Goal: Task Accomplishment & Management: Complete application form

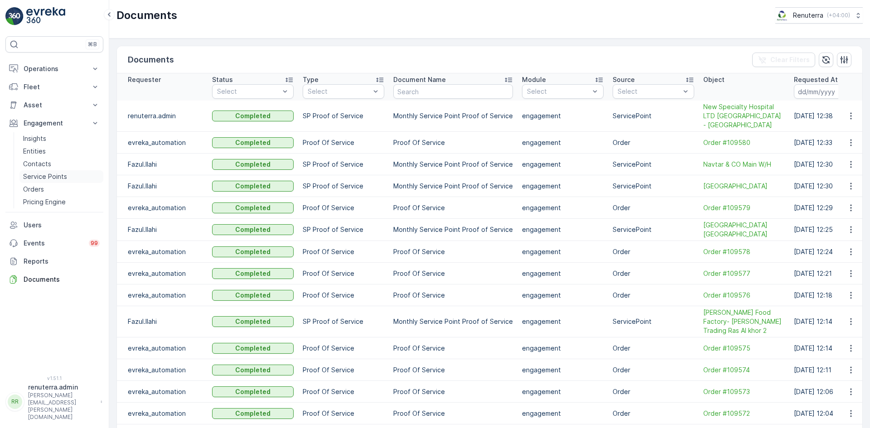
click at [52, 173] on p "Service Points" at bounding box center [45, 176] width 44 height 9
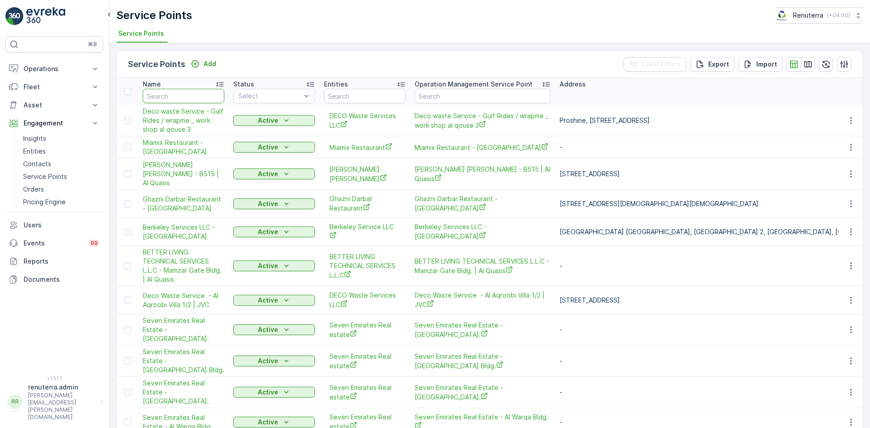
click at [183, 94] on input "text" at bounding box center [184, 96] width 82 height 14
type input "NMC"
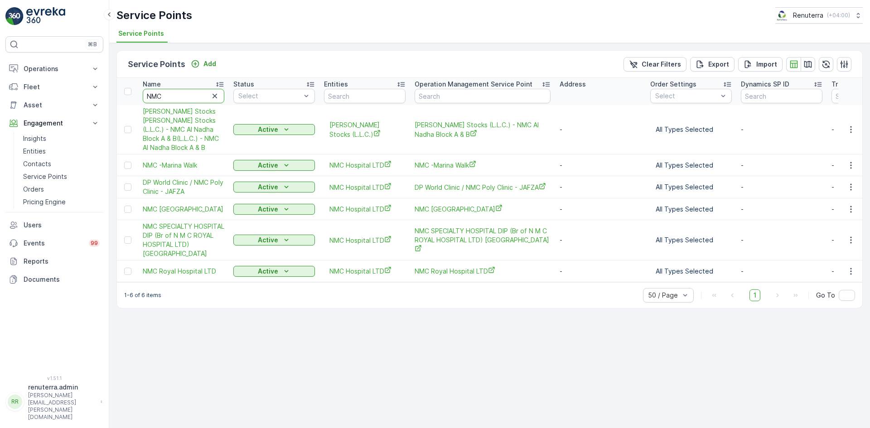
click at [187, 103] on input "NMC" at bounding box center [184, 96] width 82 height 14
type input "NMC -"
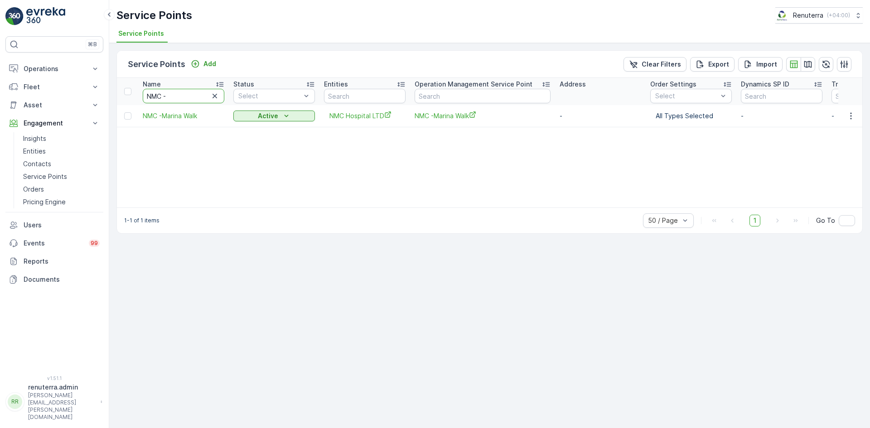
drag, startPoint x: 161, startPoint y: 94, endPoint x: 119, endPoint y: 92, distance: 42.6
click at [119, 92] on tr "Name NMC - Status Select Entities Operation Management Service Point Address Or…" at bounding box center [714, 91] width 1194 height 27
paste input "DIC CLINIC"
type input "NMC DIC CLINIC"
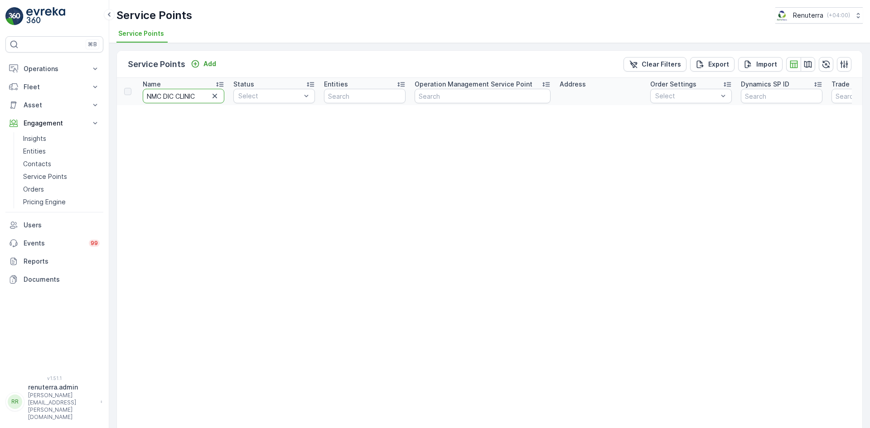
click at [201, 97] on input "NMC DIC CLINIC" at bounding box center [184, 96] width 82 height 14
type input "NMC DIC"
click at [201, 97] on input "NMC DIC" at bounding box center [184, 96] width 82 height 14
type input "NMC"
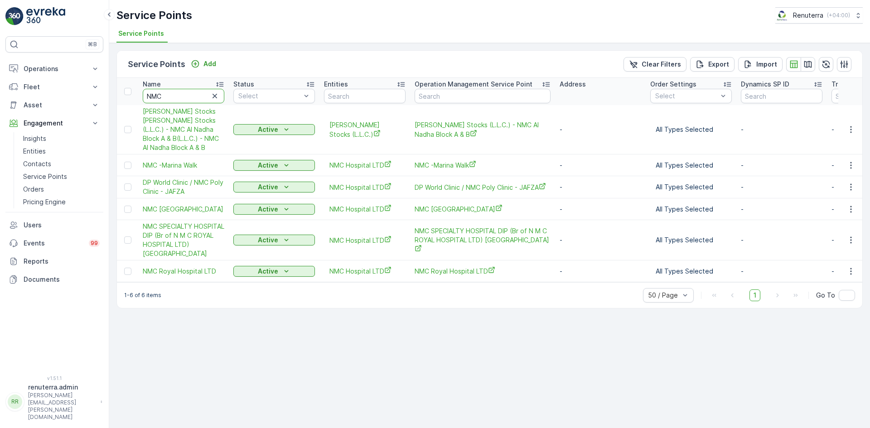
click at [173, 94] on input "NMC" at bounding box center [184, 96] width 82 height 14
type input "N"
type input "dic"
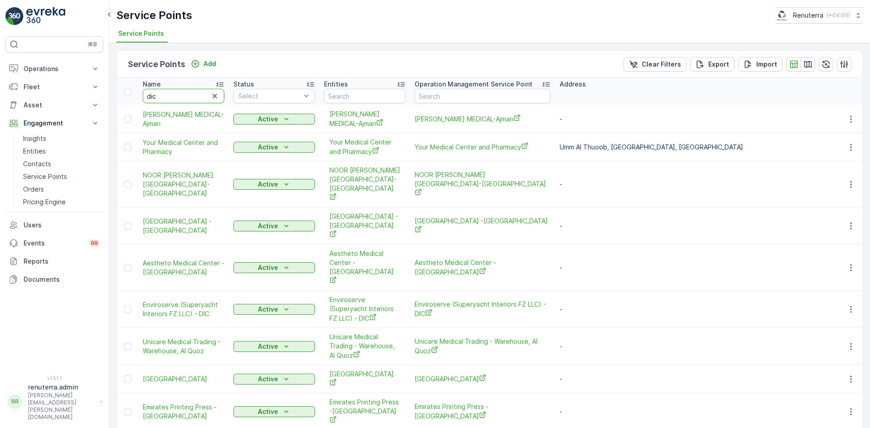
click at [173, 98] on input "dic" at bounding box center [184, 96] width 82 height 14
type input "dic clin"
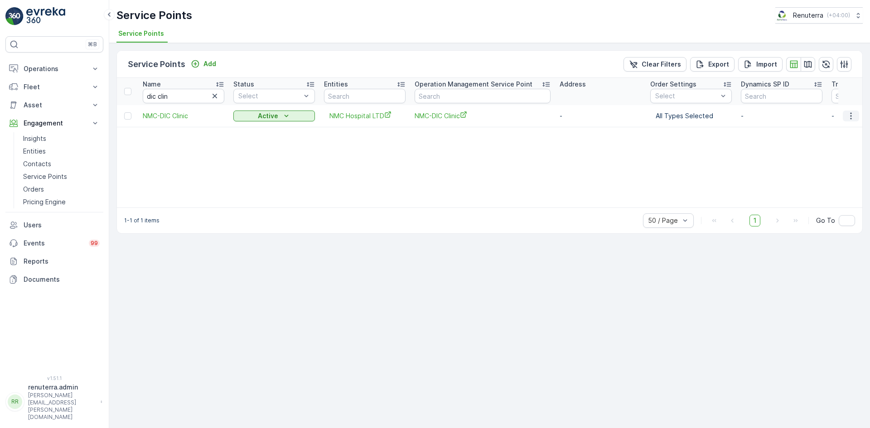
click at [851, 113] on icon "button" at bounding box center [850, 115] width 1 height 7
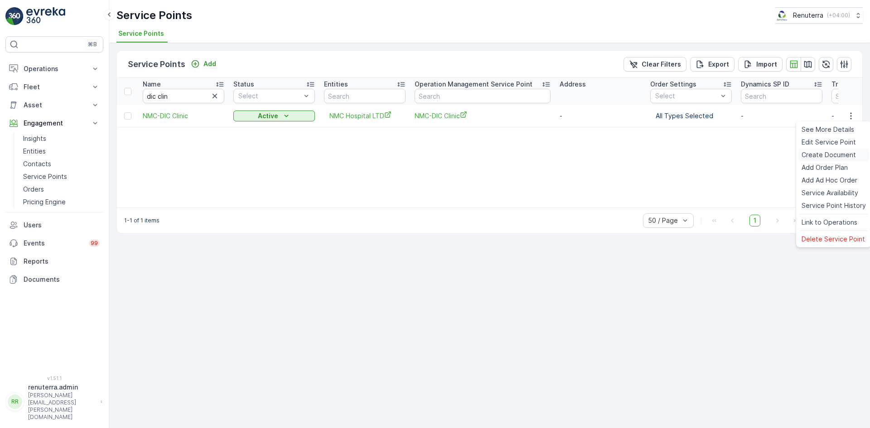
click at [827, 154] on span "Create Document" at bounding box center [828, 154] width 54 height 9
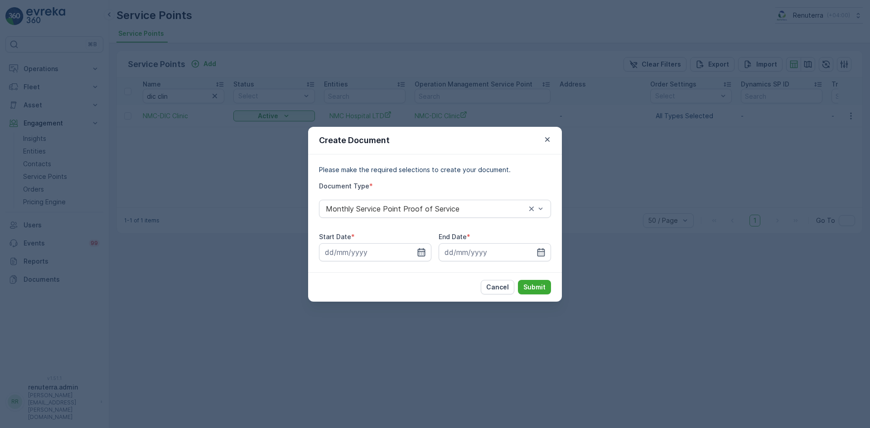
click at [419, 255] on icon "button" at bounding box center [421, 252] width 9 height 9
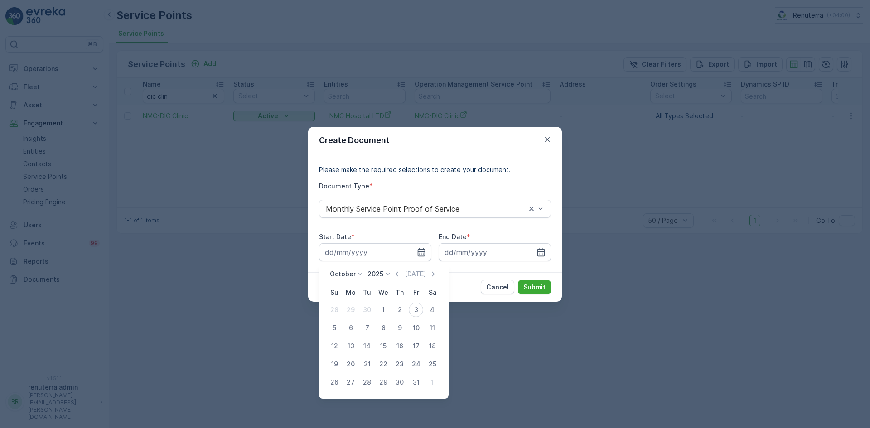
click at [398, 274] on icon "button" at bounding box center [396, 274] width 9 height 9
click at [346, 308] on div "1" at bounding box center [350, 310] width 14 height 14
type input "01.09.2025"
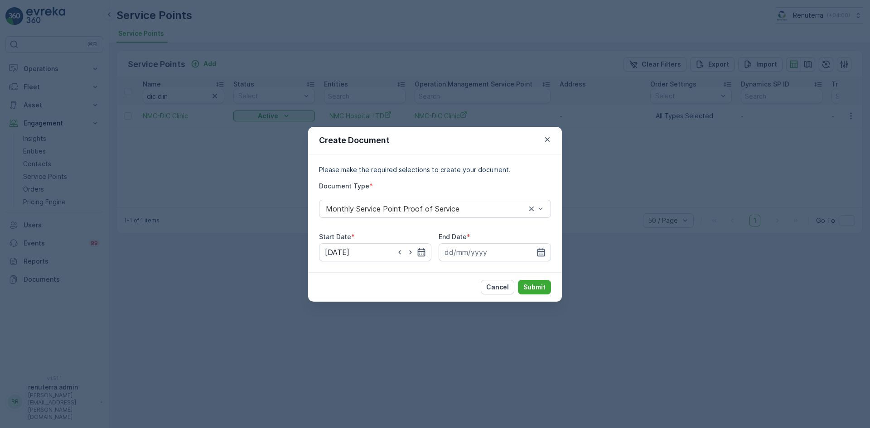
click at [542, 252] on icon "button" at bounding box center [540, 252] width 9 height 9
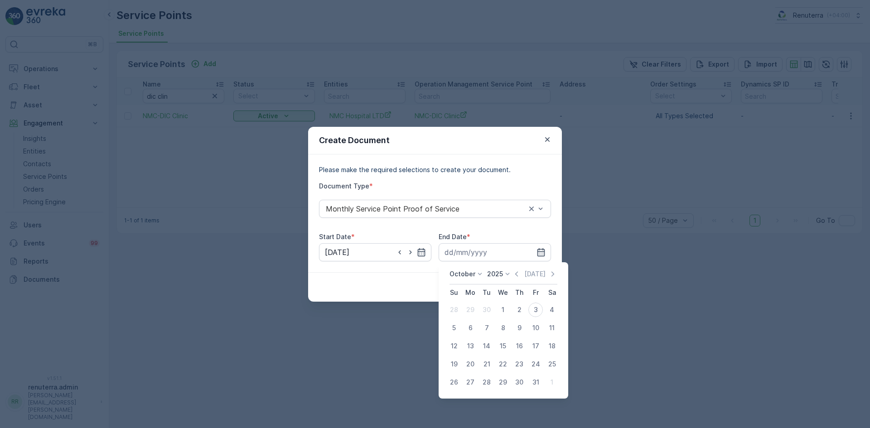
click at [515, 274] on icon "button" at bounding box center [516, 274] width 9 height 9
click at [484, 380] on div "30" at bounding box center [486, 382] width 14 height 14
type input "30.09.2025"
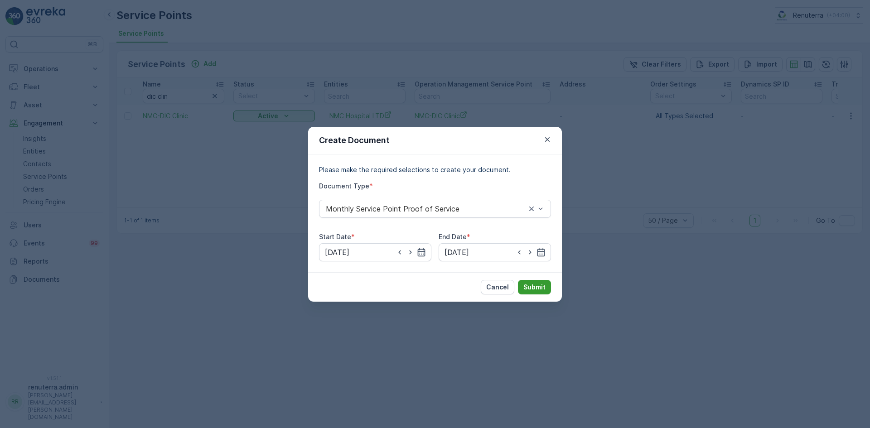
click at [523, 286] on button "Submit" at bounding box center [534, 287] width 33 height 14
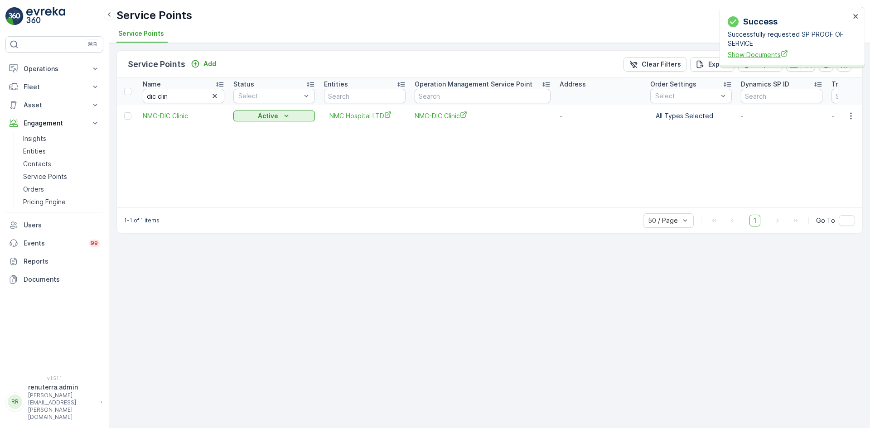
click at [739, 53] on span "Show Documents" at bounding box center [788, 55] width 122 height 10
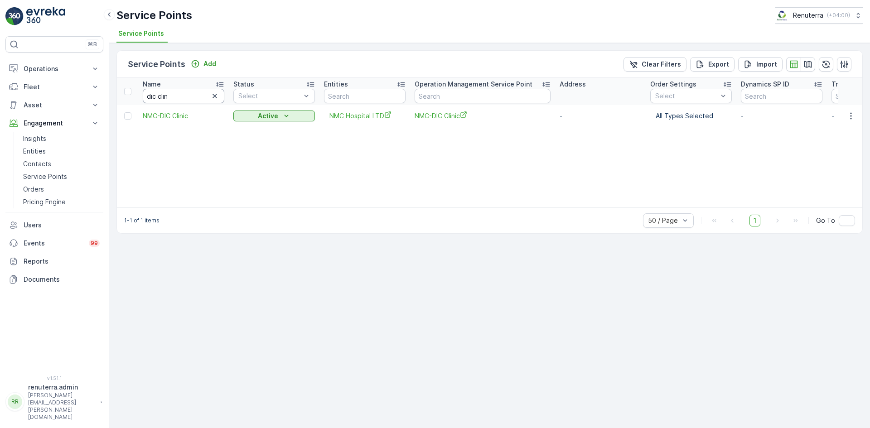
click at [167, 96] on input "dic clin" at bounding box center [184, 96] width 82 height 14
type input "d"
type input "nmc"
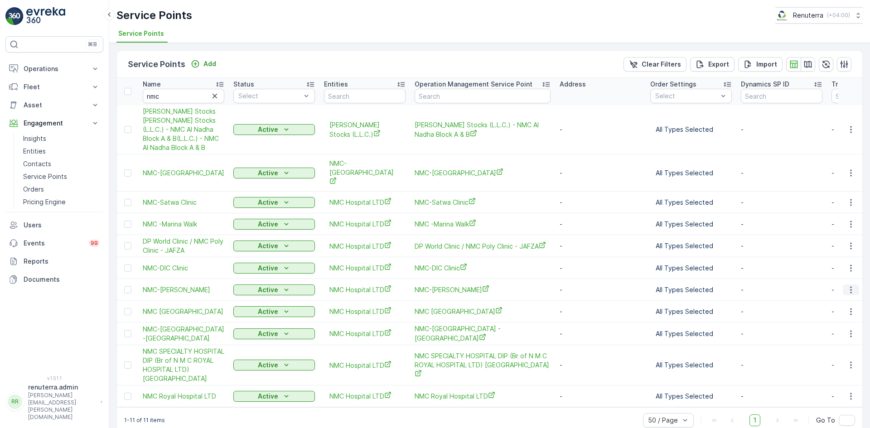
click at [846, 285] on icon "button" at bounding box center [850, 289] width 9 height 9
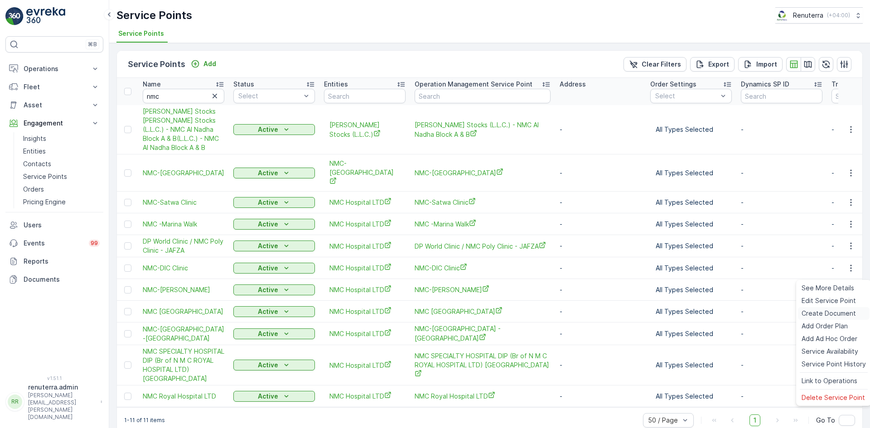
click at [814, 312] on span "Create Document" at bounding box center [828, 313] width 54 height 9
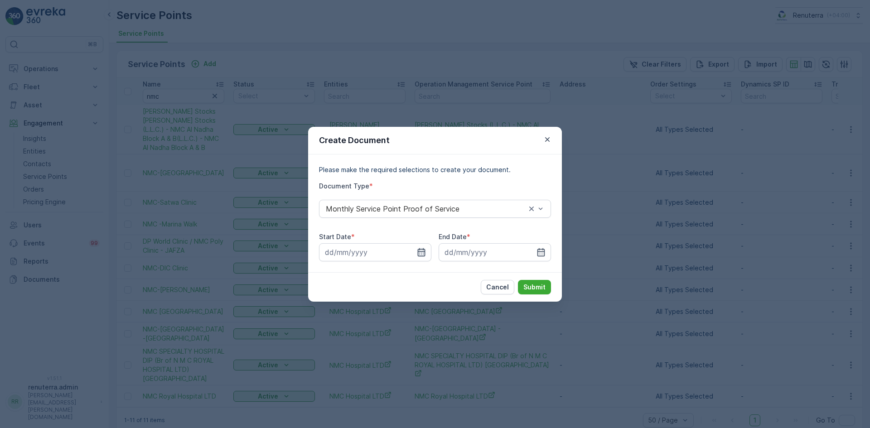
click at [423, 250] on icon "button" at bounding box center [421, 252] width 9 height 9
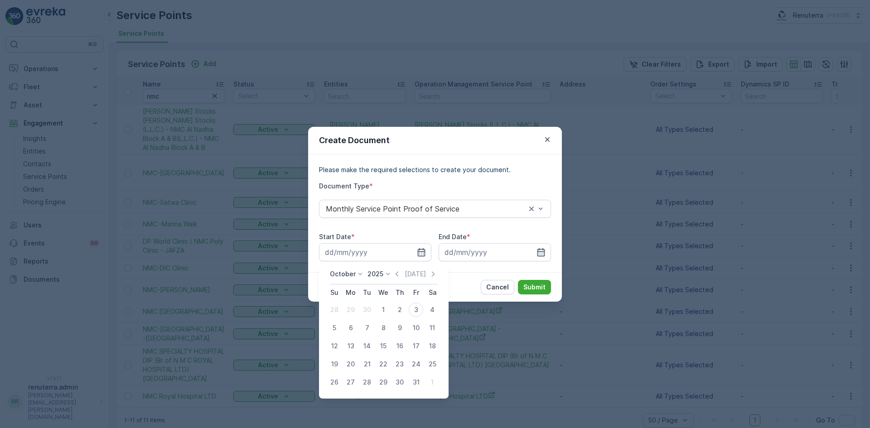
click at [398, 279] on div "October 2025 Today" at bounding box center [384, 277] width 108 height 15
click at [398, 277] on icon "button" at bounding box center [396, 274] width 9 height 9
click at [354, 310] on div "1" at bounding box center [350, 310] width 14 height 14
type input "01.09.2025"
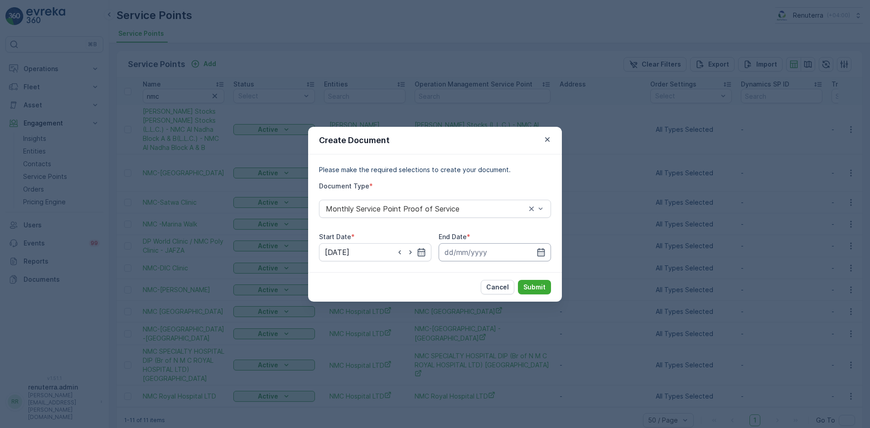
drag, startPoint x: 542, startPoint y: 255, endPoint x: 538, endPoint y: 260, distance: 6.5
click at [542, 255] on icon "button" at bounding box center [540, 252] width 9 height 9
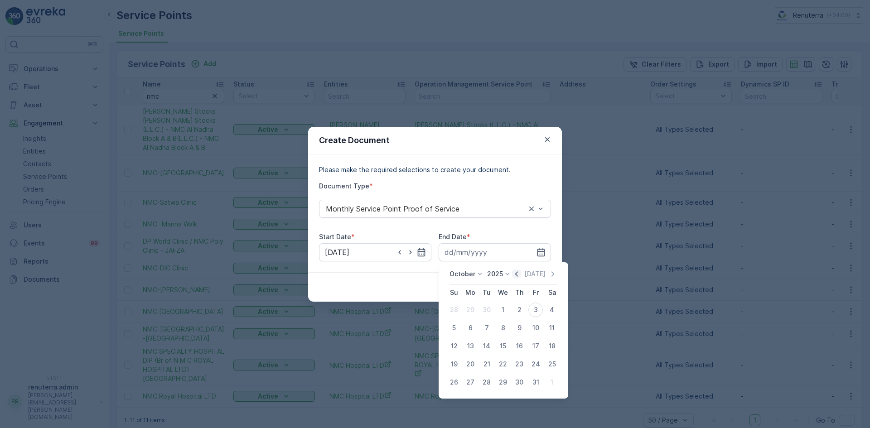
click at [519, 276] on icon "button" at bounding box center [516, 274] width 9 height 9
click at [485, 381] on div "30" at bounding box center [486, 382] width 14 height 14
type input "30.09.2025"
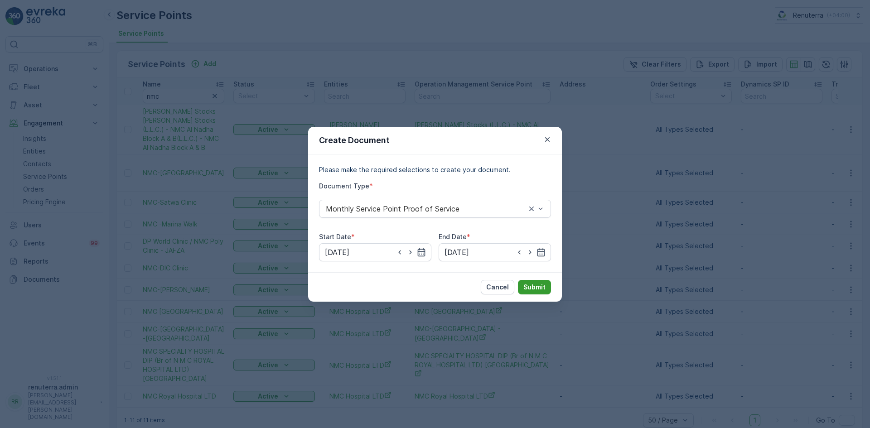
click at [540, 289] on p "Submit" at bounding box center [534, 287] width 22 height 9
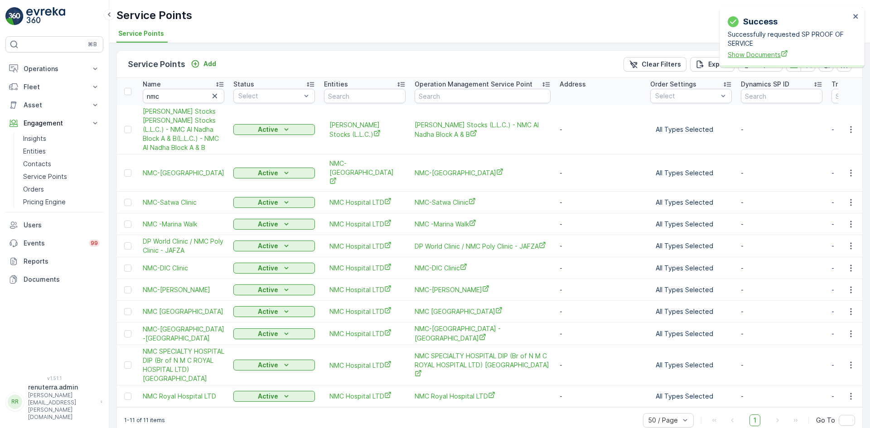
click at [728, 57] on span "Show Documents" at bounding box center [788, 55] width 122 height 10
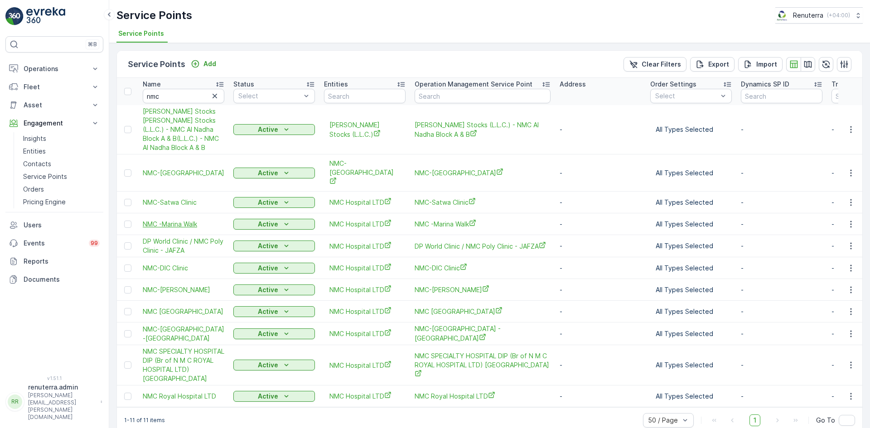
scroll to position [2, 0]
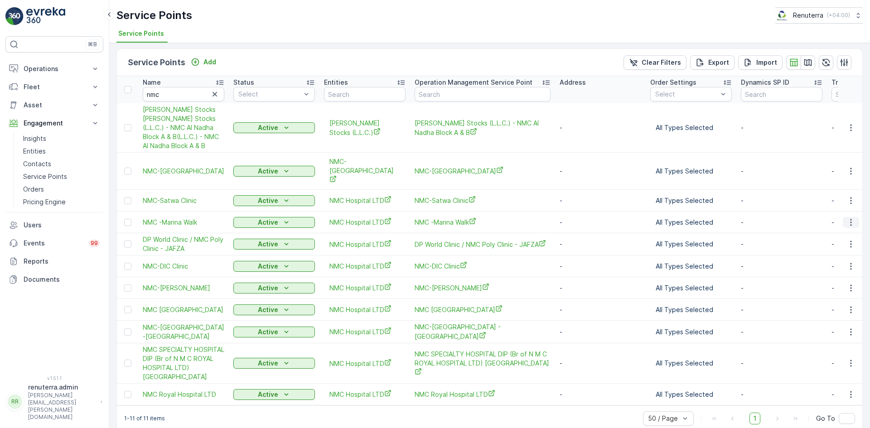
click at [849, 218] on icon "button" at bounding box center [850, 222] width 9 height 9
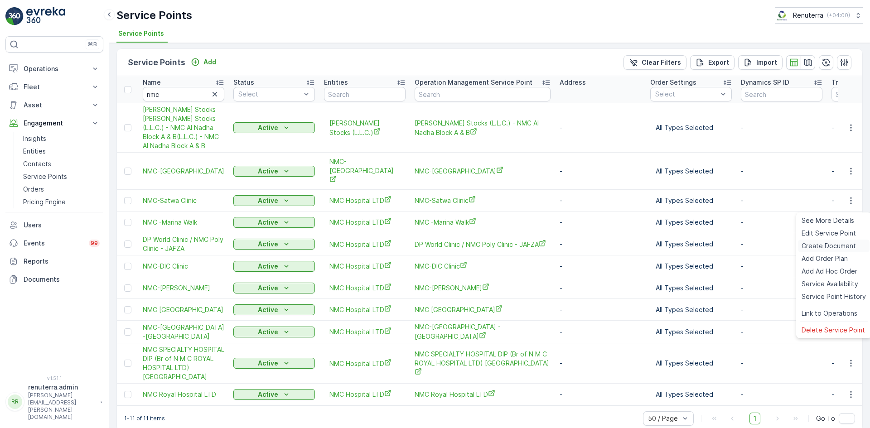
click at [821, 246] on span "Create Document" at bounding box center [828, 245] width 54 height 9
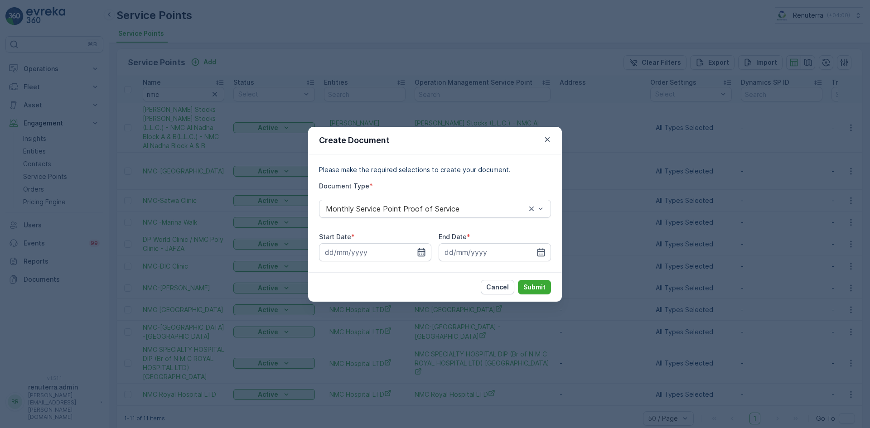
click at [423, 253] on icon "button" at bounding box center [422, 252] width 8 height 8
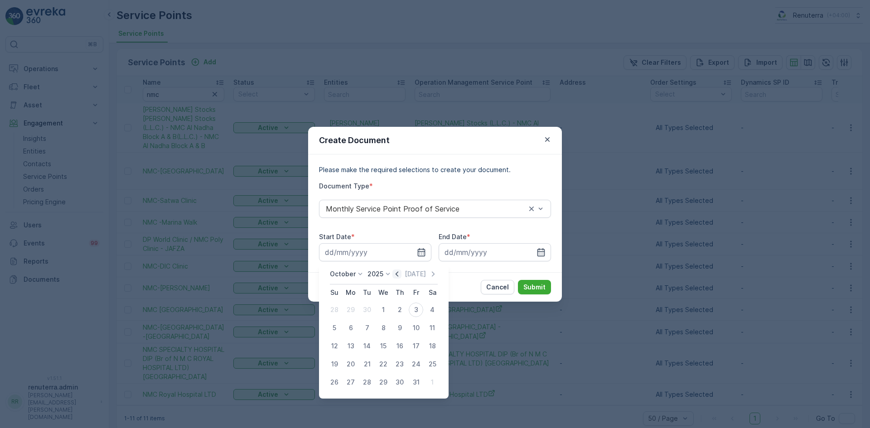
click at [397, 274] on icon "button" at bounding box center [396, 274] width 9 height 9
click at [351, 312] on div "1" at bounding box center [350, 310] width 14 height 14
type input "01.09.2025"
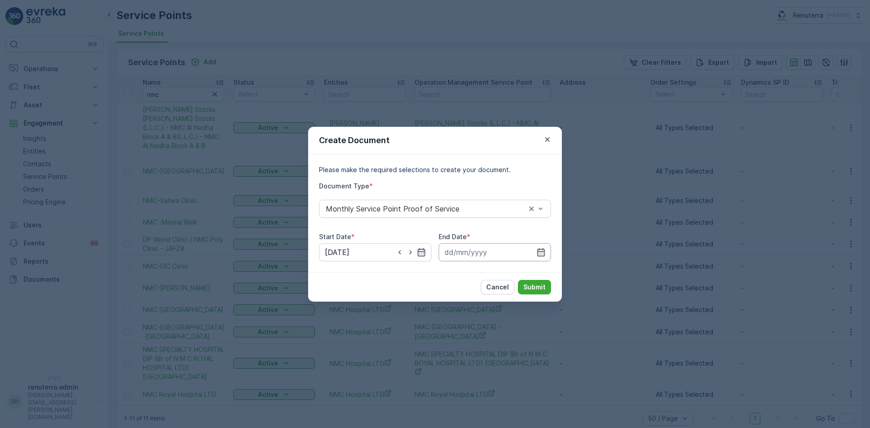
click at [547, 250] on input at bounding box center [494, 252] width 112 height 18
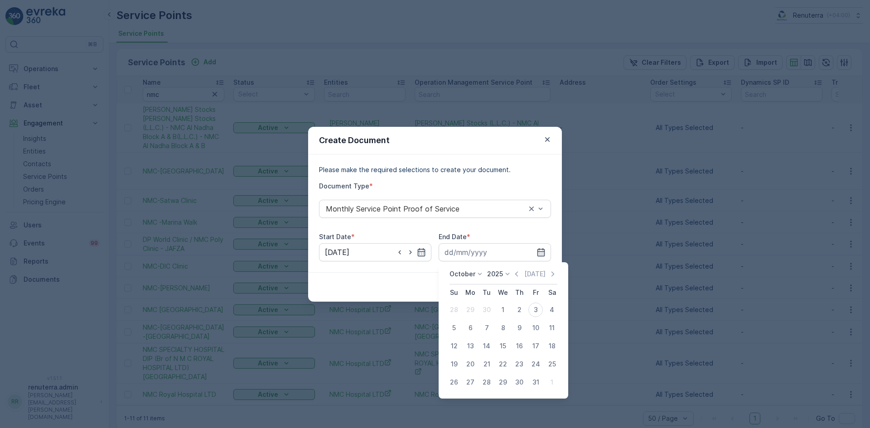
drag, startPoint x: 519, startPoint y: 272, endPoint x: 520, endPoint y: 297, distance: 24.5
click at [518, 273] on icon "button" at bounding box center [516, 273] width 3 height 5
drag, startPoint x: 485, startPoint y: 384, endPoint x: 522, endPoint y: 333, distance: 63.1
click at [485, 384] on div "30" at bounding box center [486, 382] width 14 height 14
type input "30.09.2025"
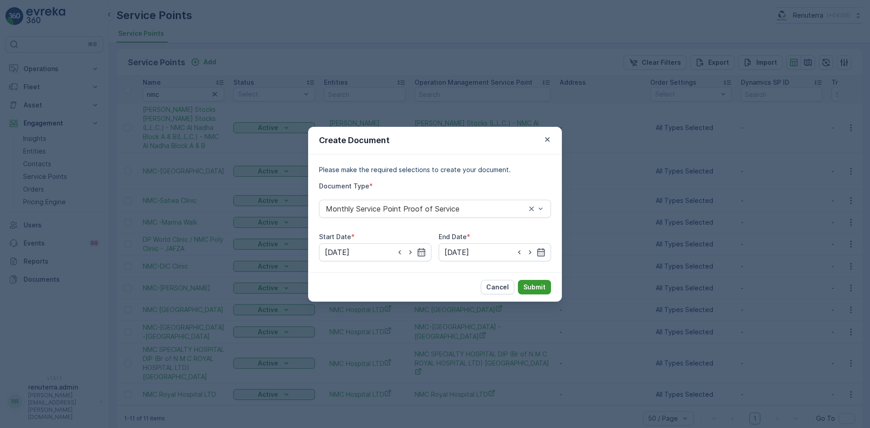
click at [541, 289] on p "Submit" at bounding box center [534, 287] width 22 height 9
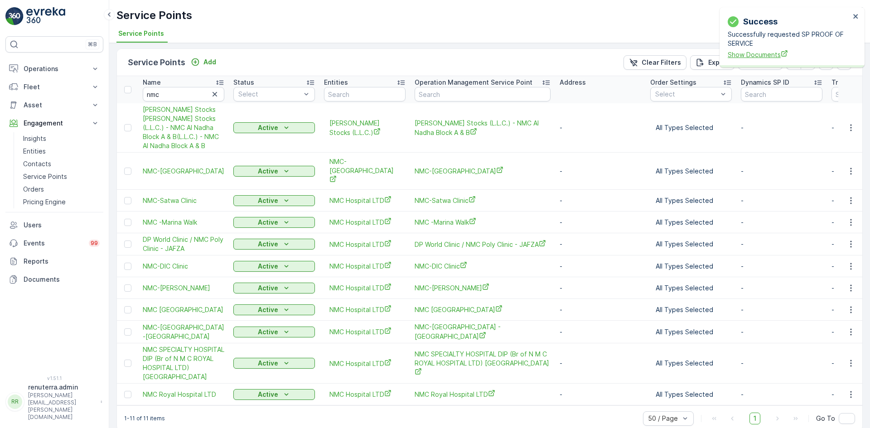
click at [728, 59] on div "Success Successfully requested SP PROOF OF SERVICE Show Documents" at bounding box center [789, 37] width 128 height 49
click at [732, 57] on span "Show Documents" at bounding box center [788, 55] width 122 height 10
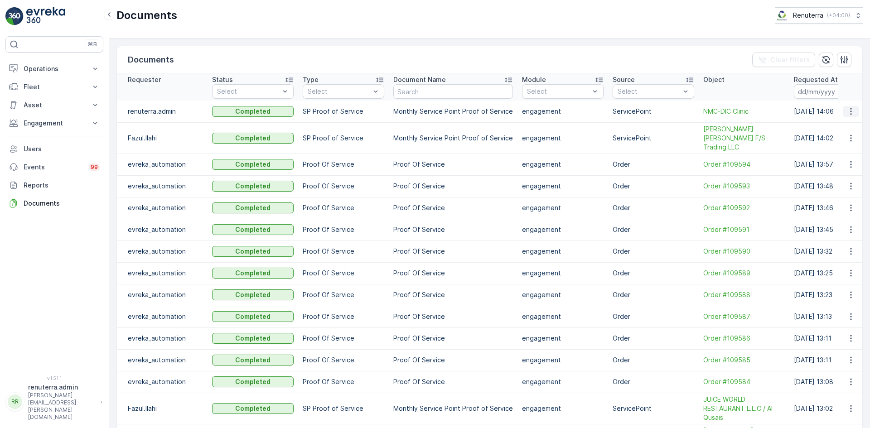
click at [849, 111] on icon "button" at bounding box center [850, 111] width 9 height 9
click at [845, 129] on div "See Details" at bounding box center [848, 125] width 42 height 13
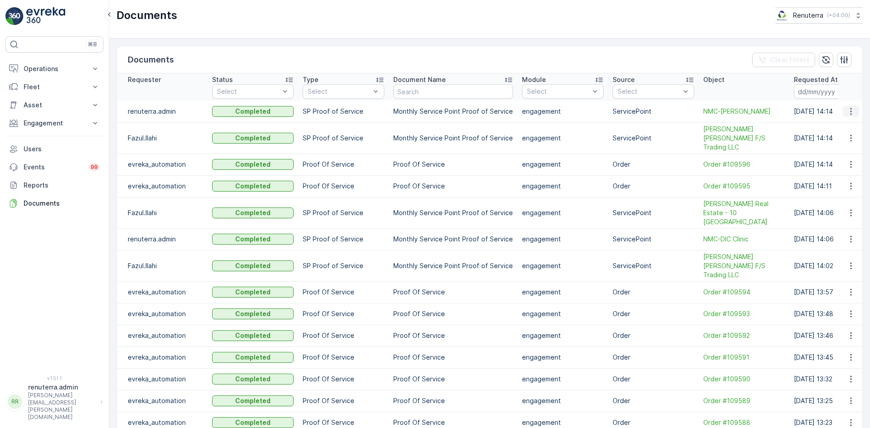
click at [847, 116] on icon "button" at bounding box center [850, 111] width 9 height 9
click at [846, 123] on span "See Details" at bounding box center [848, 124] width 35 height 9
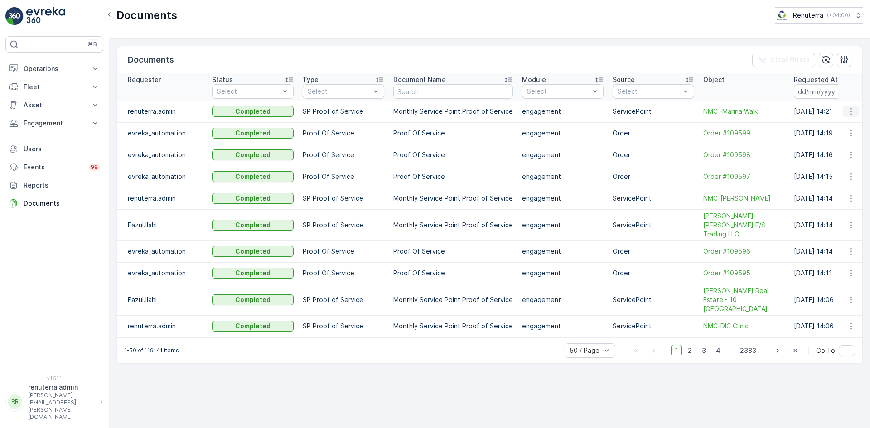
click at [853, 115] on icon "button" at bounding box center [850, 111] width 9 height 9
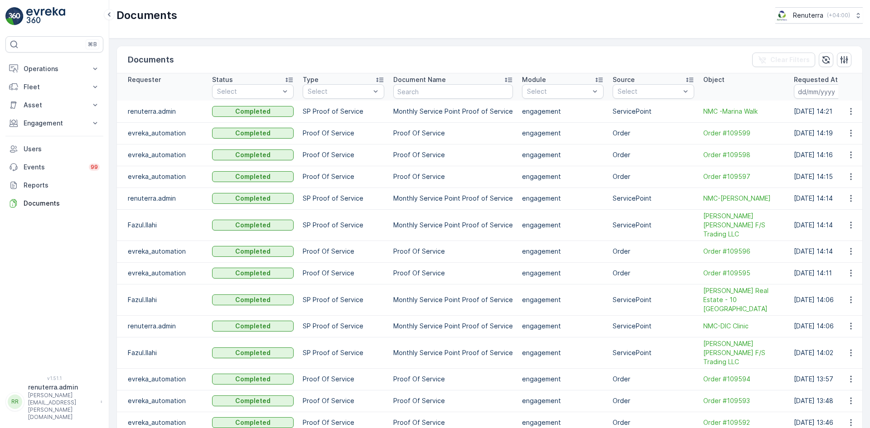
click at [851, 124] on td at bounding box center [850, 133] width 24 height 22
click at [847, 112] on icon "button" at bounding box center [850, 111] width 9 height 9
click at [848, 122] on span "See Details" at bounding box center [848, 124] width 35 height 9
